Goal: Task Accomplishment & Management: Use online tool/utility

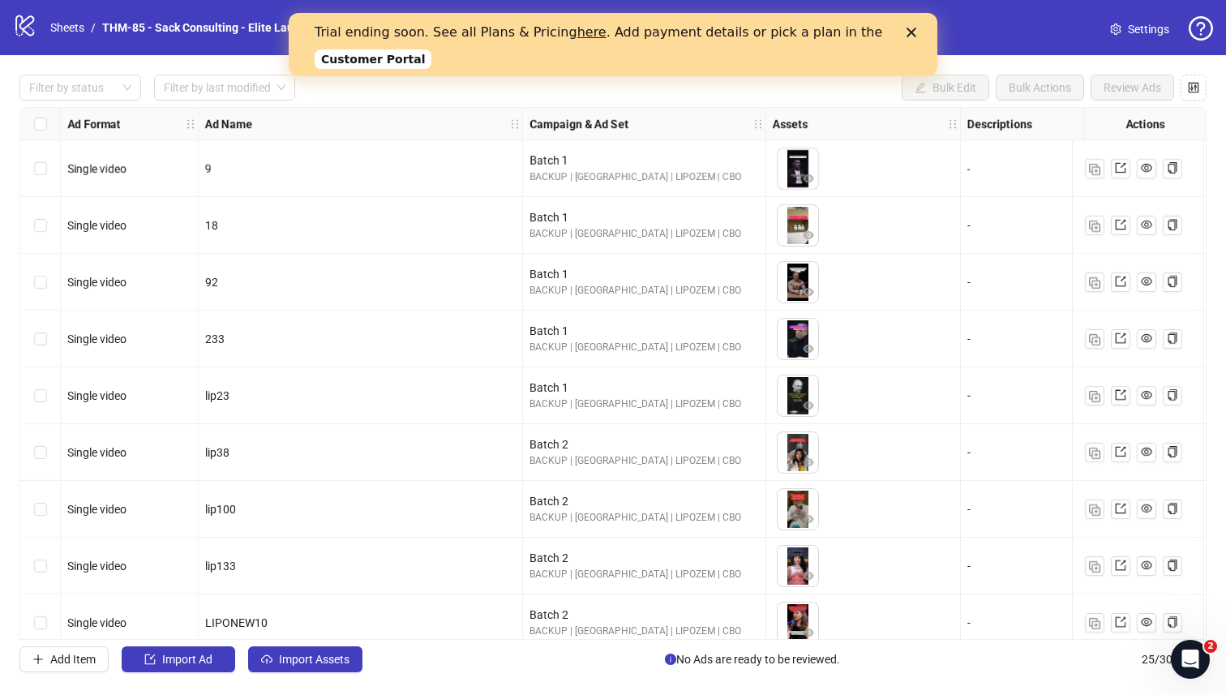
click at [917, 35] on div "Close" at bounding box center [915, 33] width 16 height 10
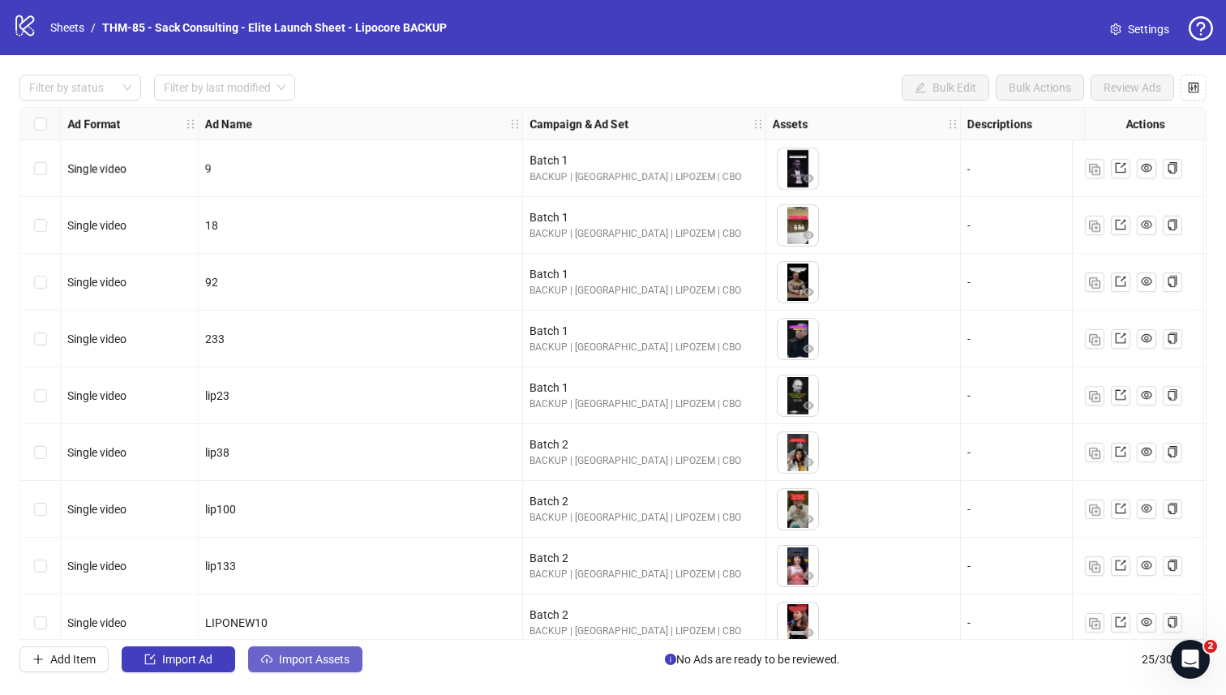
click at [297, 606] on span "Import Assets" at bounding box center [314, 659] width 71 height 13
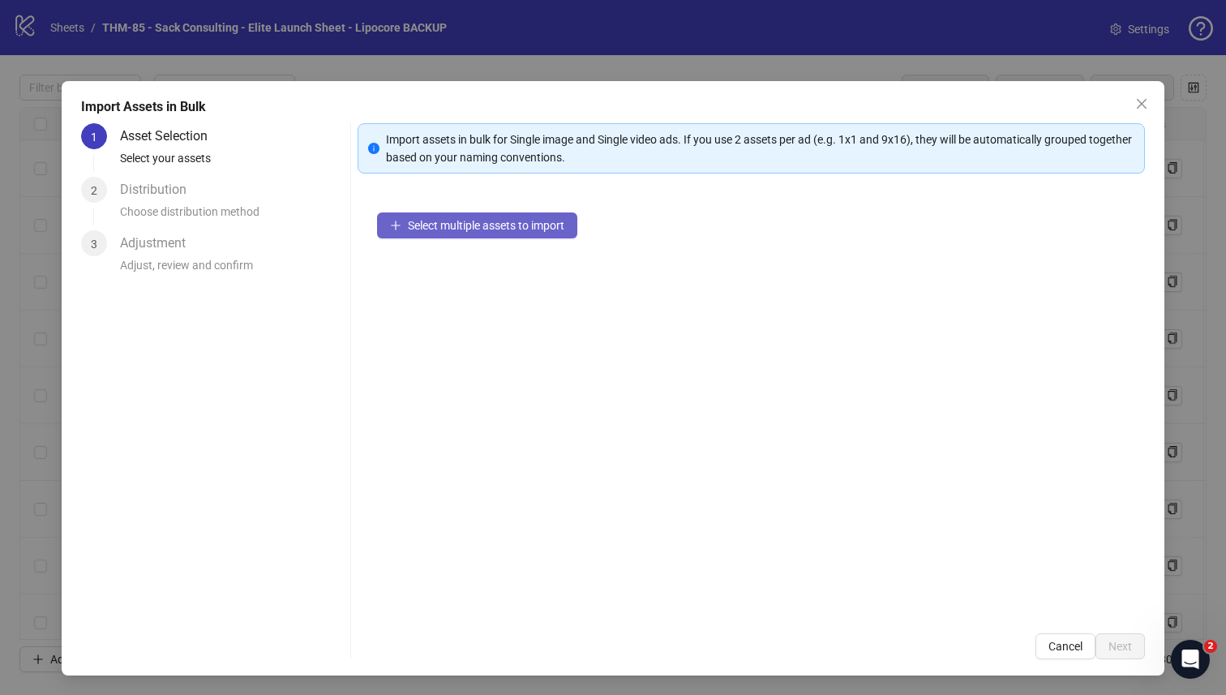
click at [458, 227] on span "Select multiple assets to import" at bounding box center [486, 225] width 157 height 13
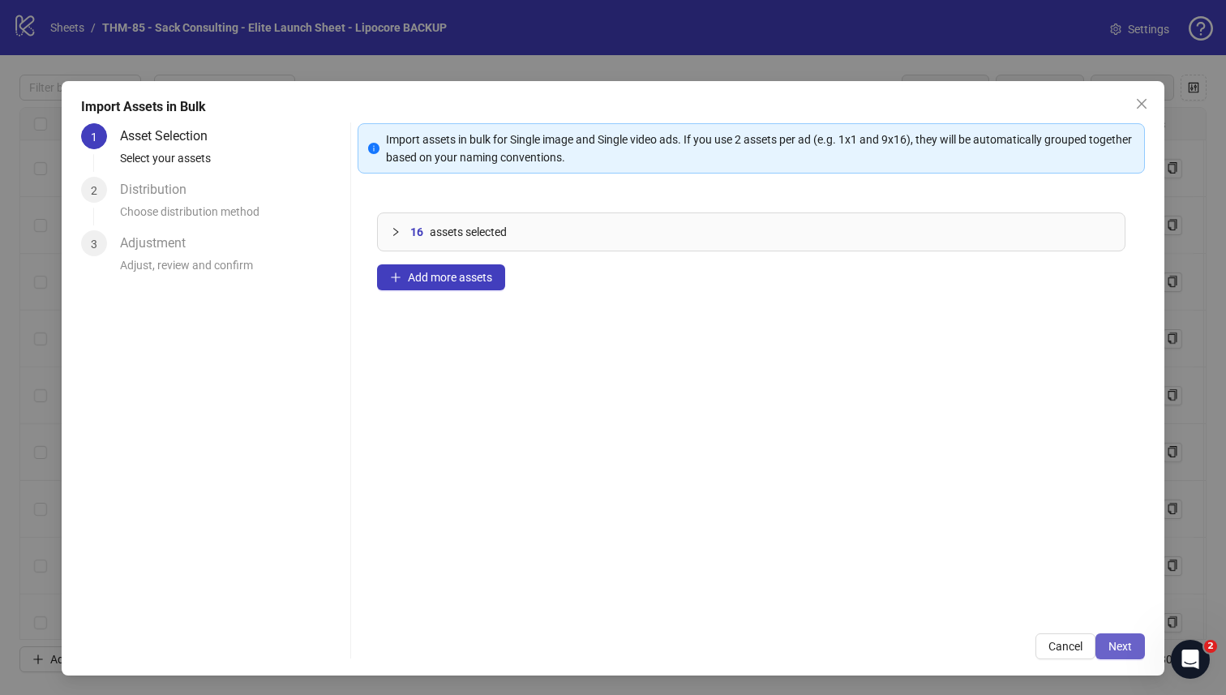
click at [973, 606] on button "Next" at bounding box center [1120, 647] width 49 height 26
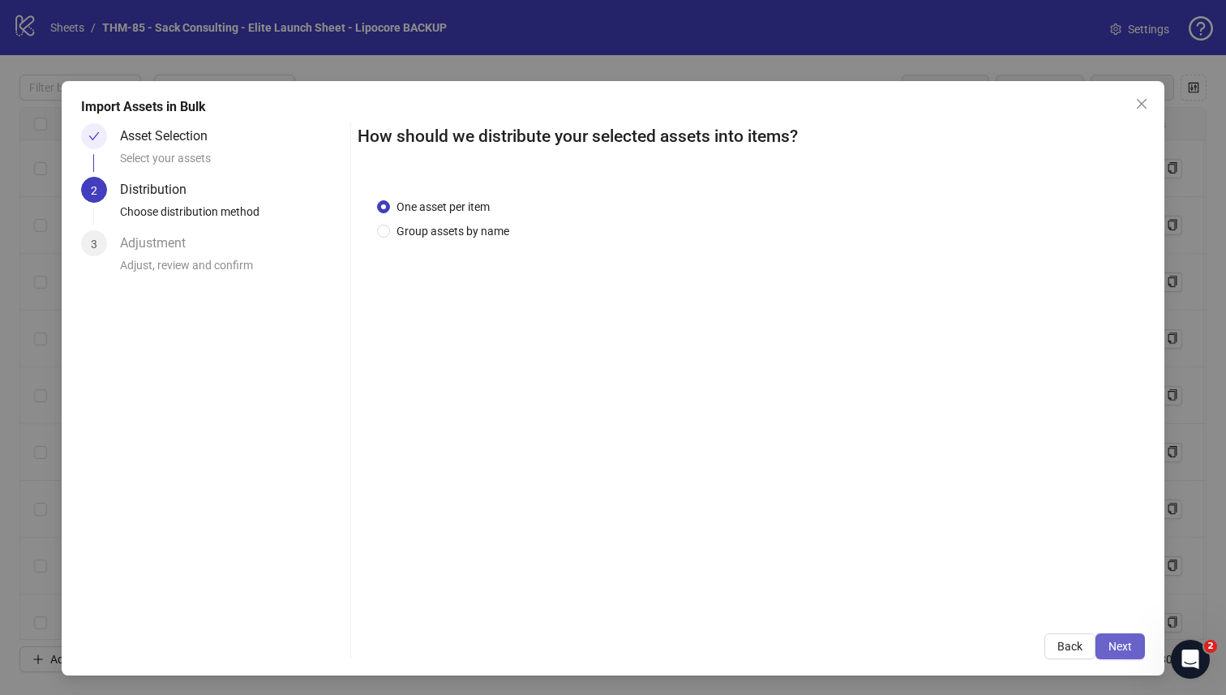
click at [973, 606] on button "Next" at bounding box center [1120, 647] width 49 height 26
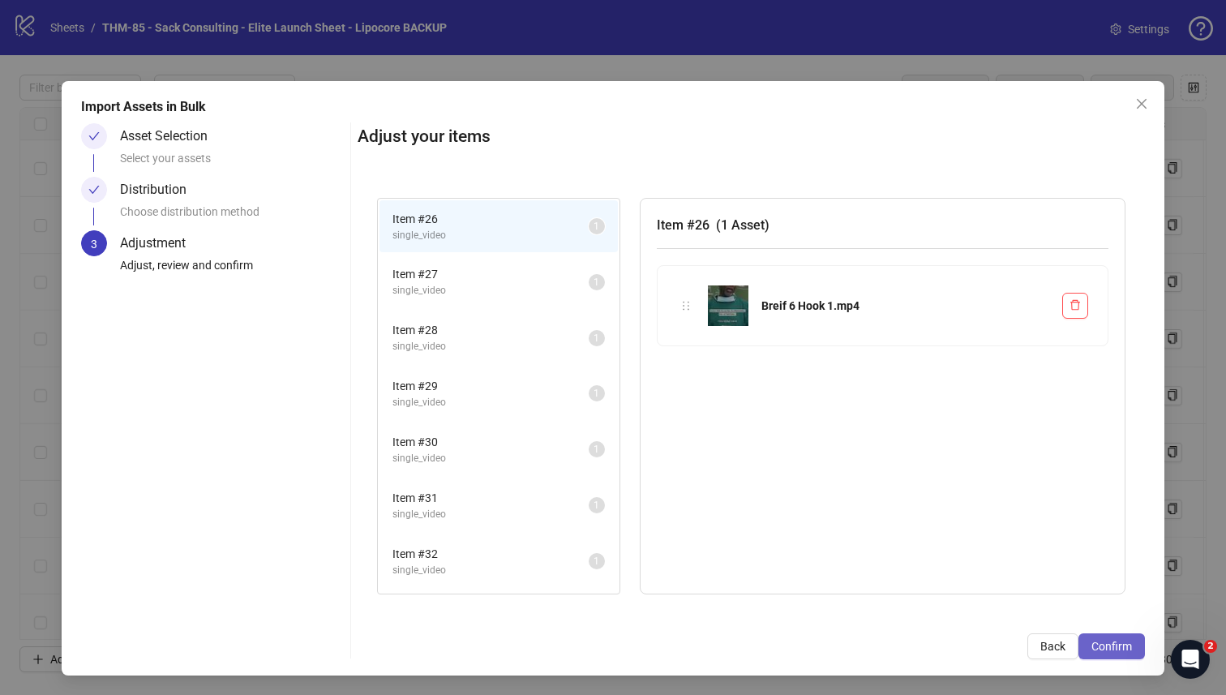
click at [973, 606] on span "Confirm" at bounding box center [1112, 646] width 41 height 13
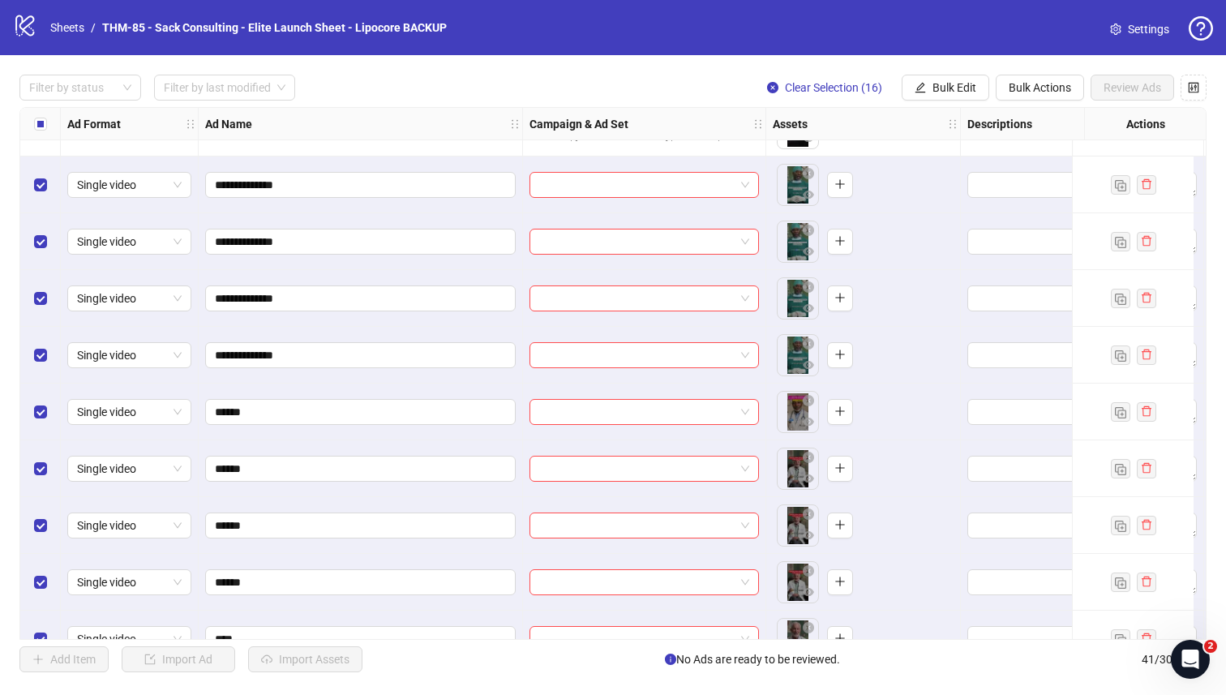
scroll to position [1382, 0]
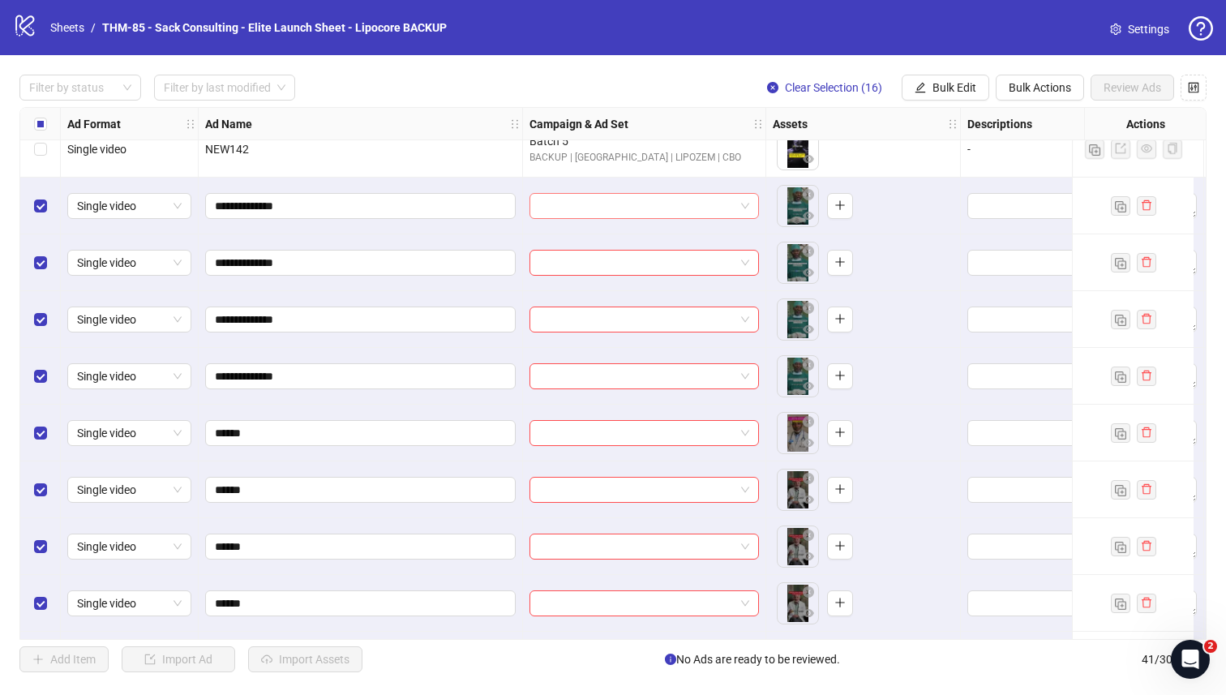
click at [662, 204] on input "search" at bounding box center [636, 206] width 195 height 24
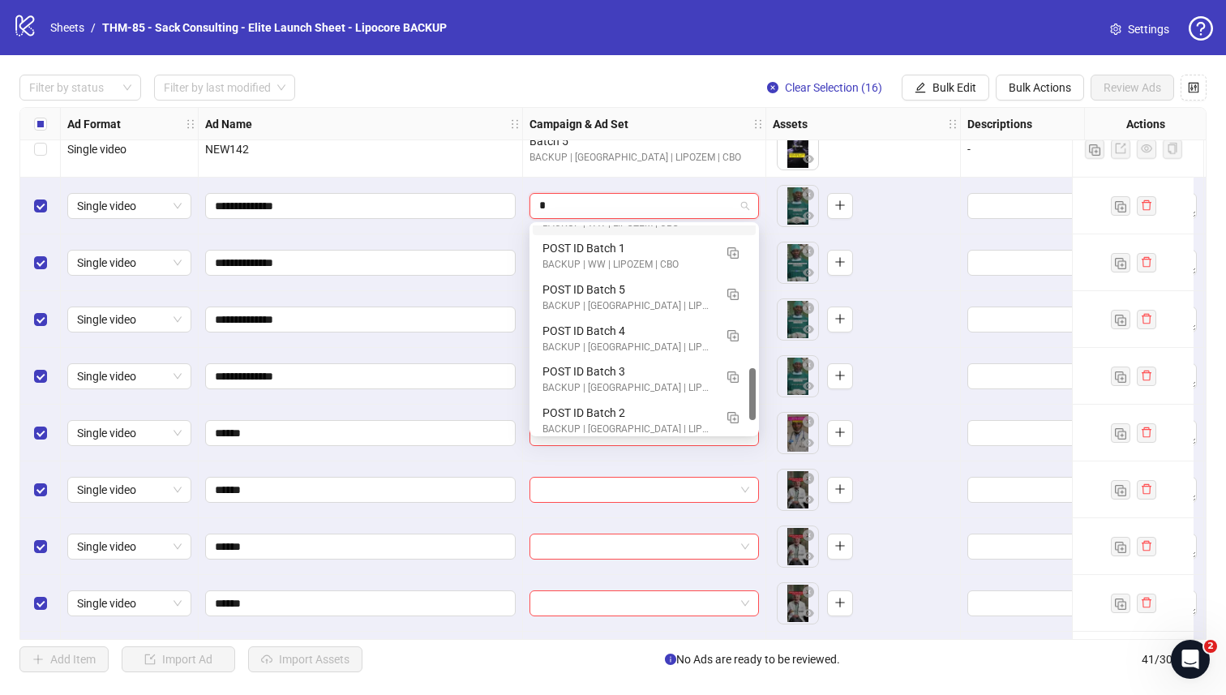
scroll to position [206, 0]
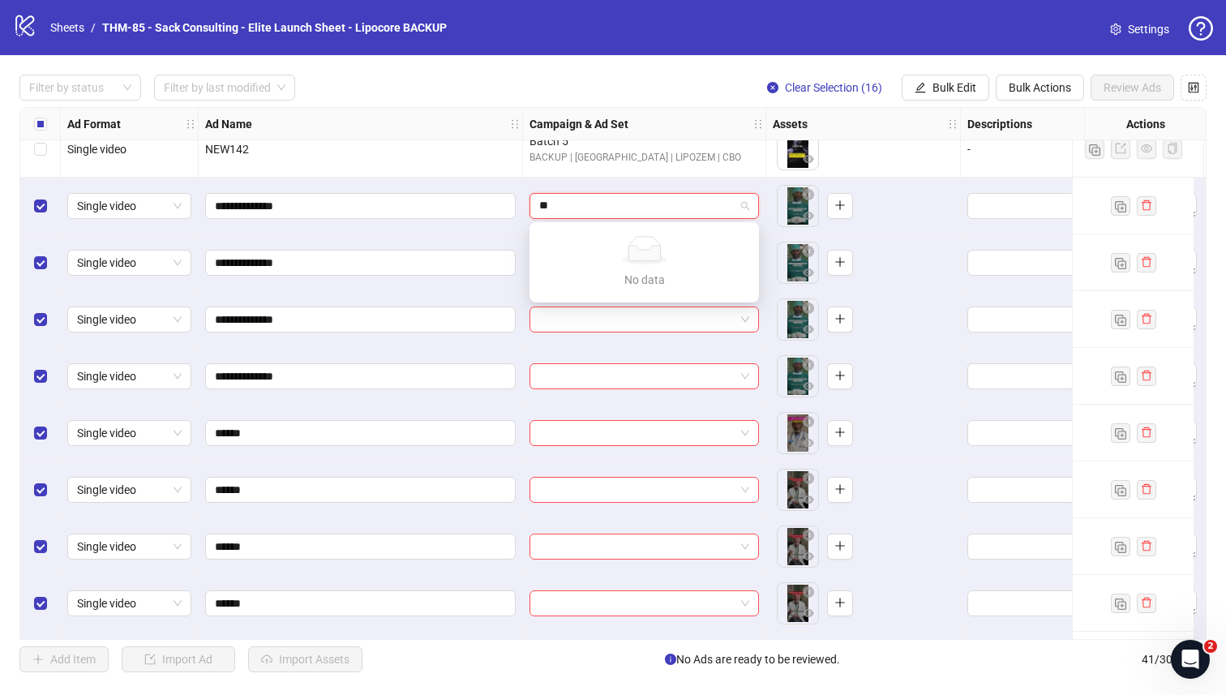
type input "*"
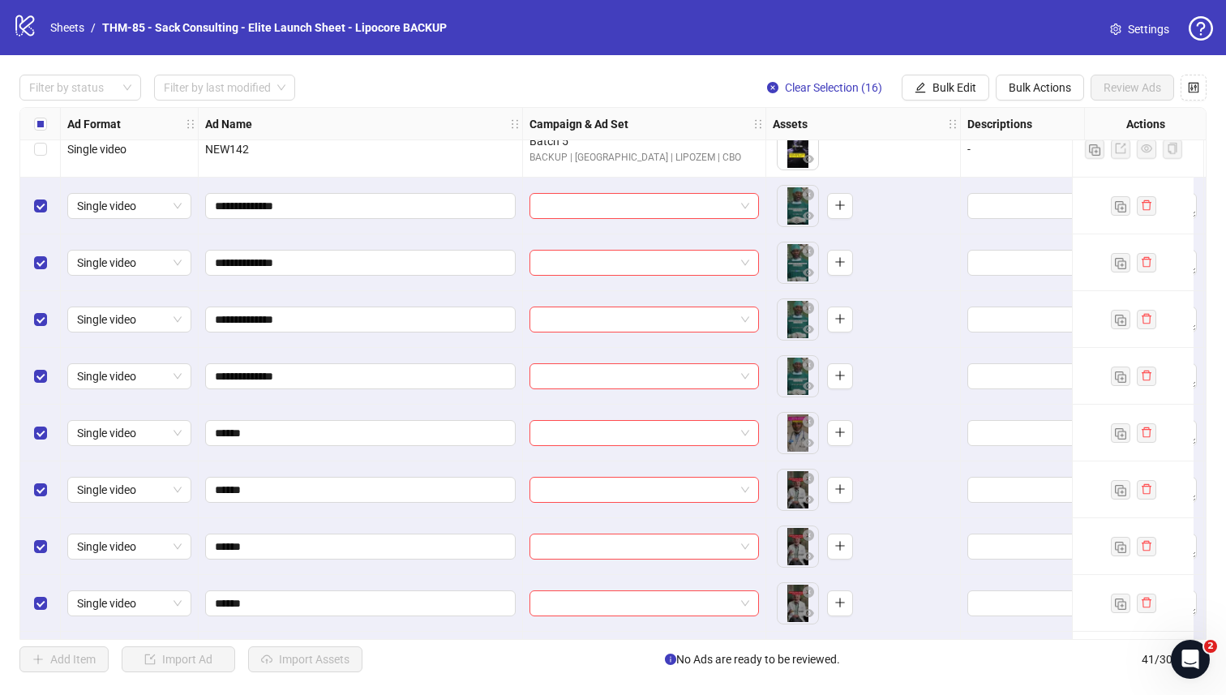
click at [377, 167] on div "NEW142" at bounding box center [361, 149] width 324 height 57
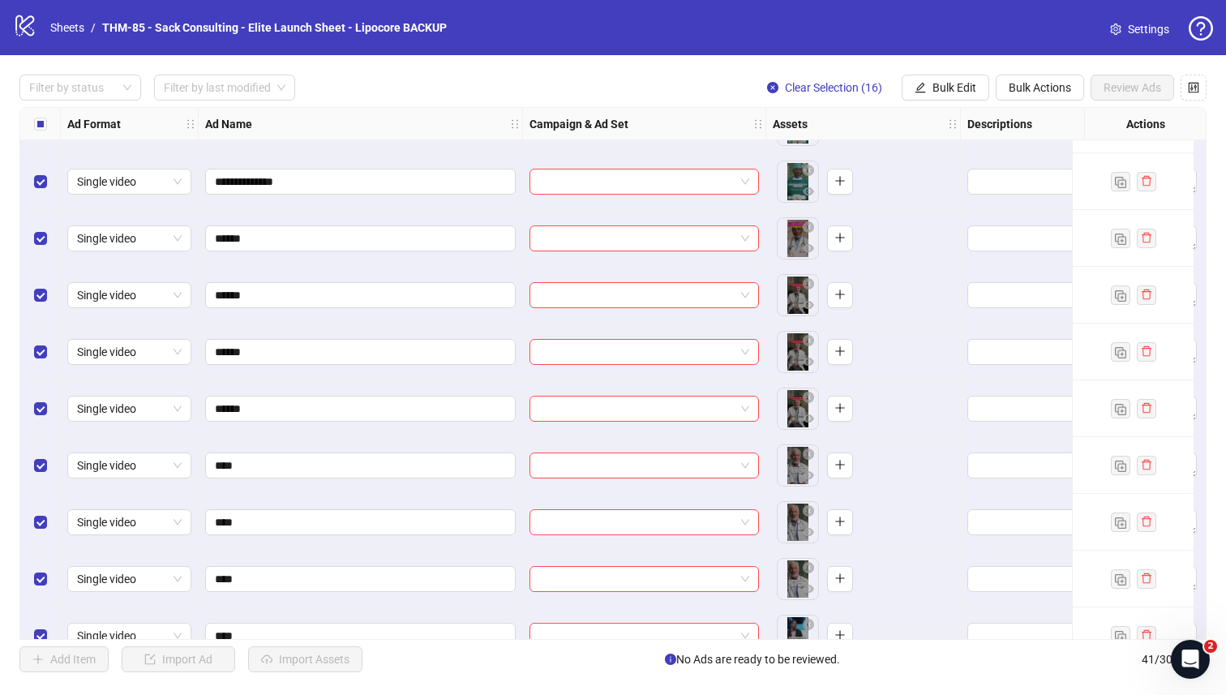
scroll to position [1385, 0]
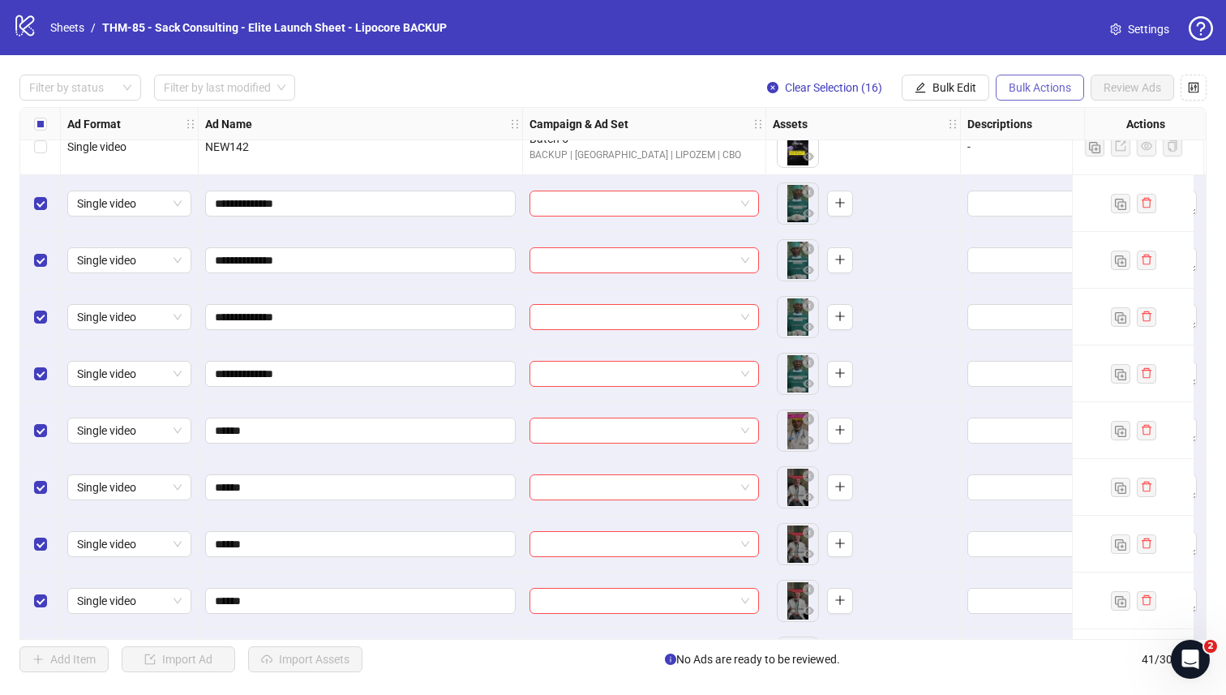
click at [973, 83] on span "Bulk Actions" at bounding box center [1040, 87] width 62 height 13
click at [973, 124] on span "Delete" at bounding box center [1062, 121] width 111 height 18
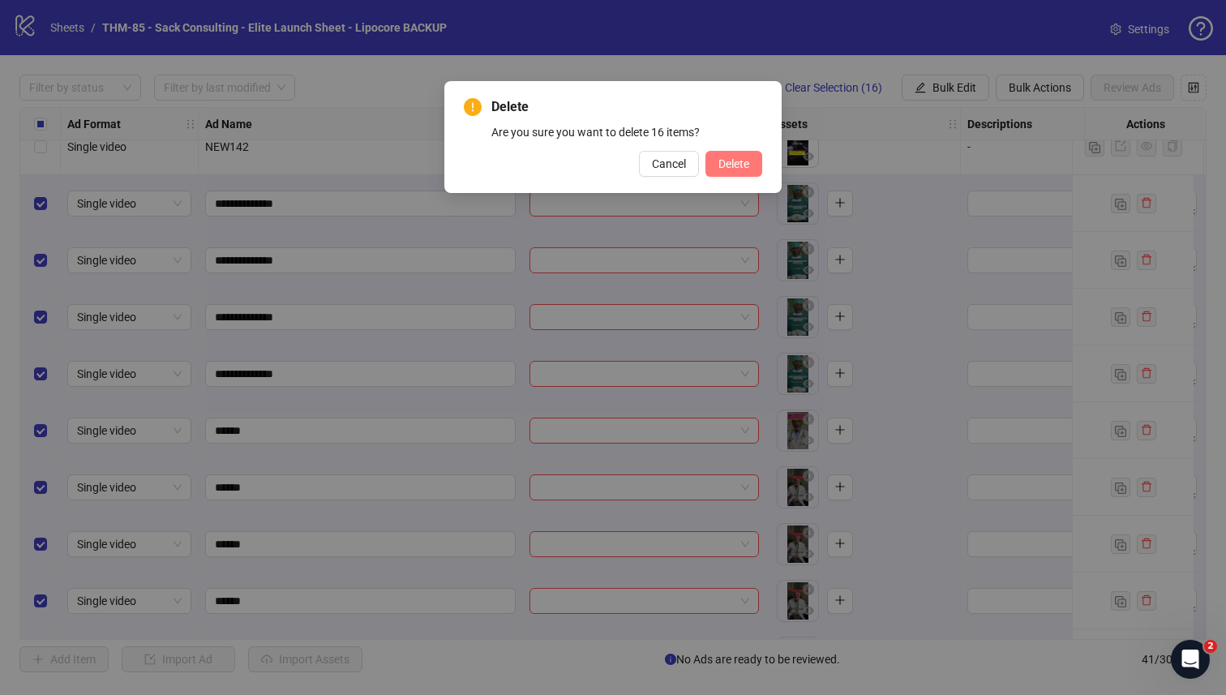
click at [749, 161] on span "Delete" at bounding box center [734, 163] width 31 height 13
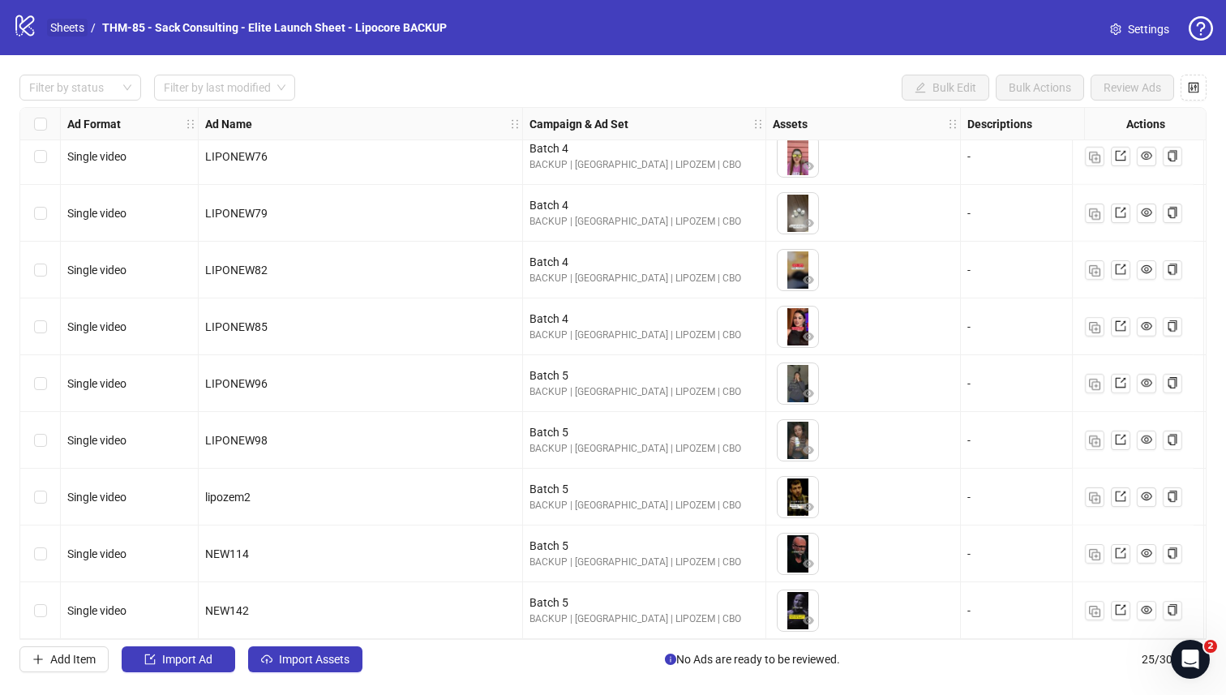
click at [74, 29] on link "Sheets" at bounding box center [67, 28] width 41 height 18
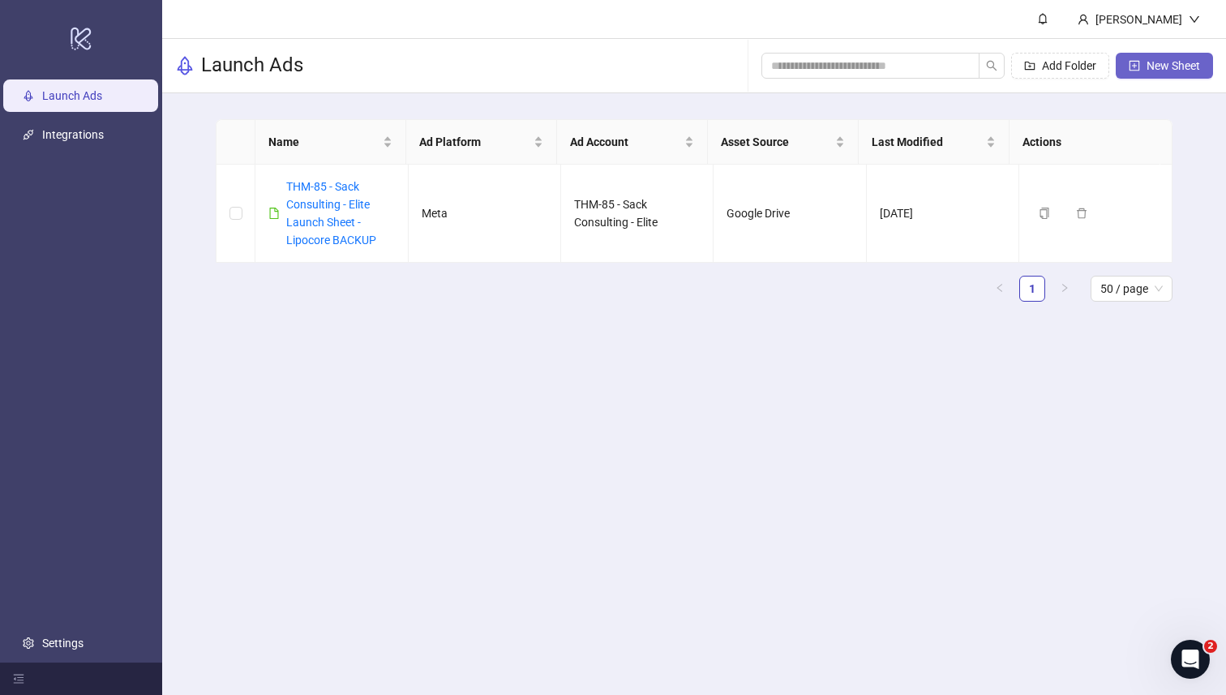
click at [973, 68] on button "New Sheet" at bounding box center [1164, 66] width 97 height 26
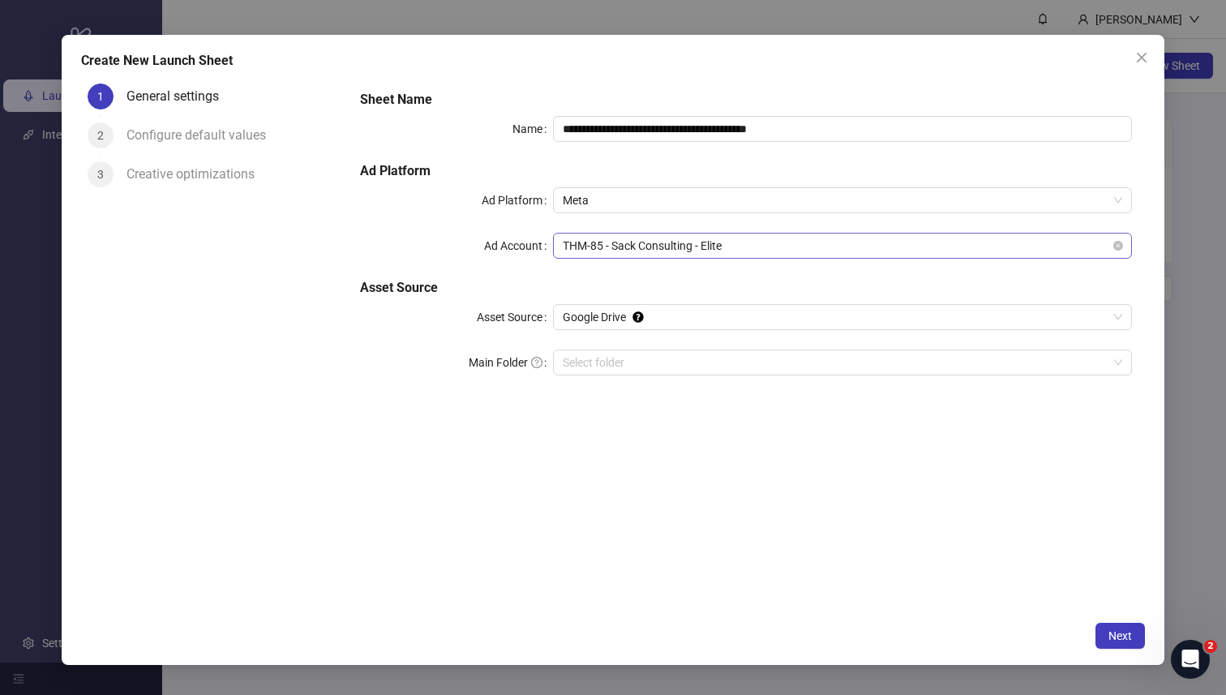
click at [734, 245] on span "THM-85 - Sack Consulting - Elite" at bounding box center [843, 246] width 560 height 24
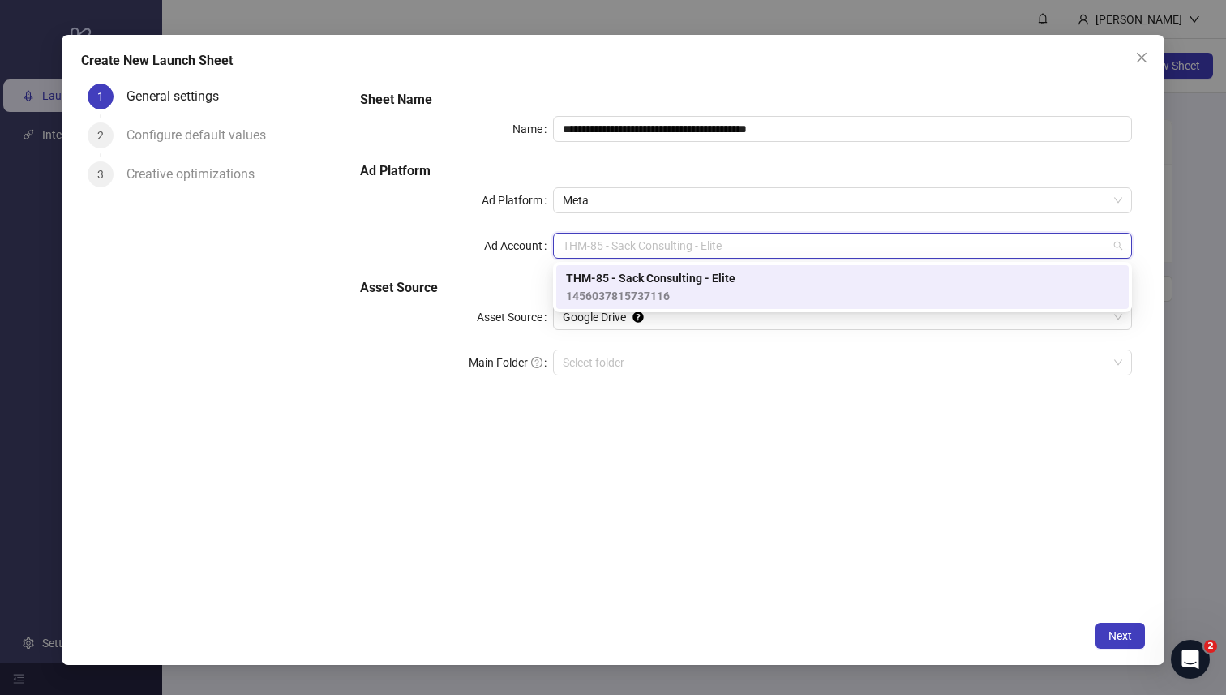
click at [757, 217] on div "**********" at bounding box center [747, 243] width 786 height 318
